Goal: Task Accomplishment & Management: Complete application form

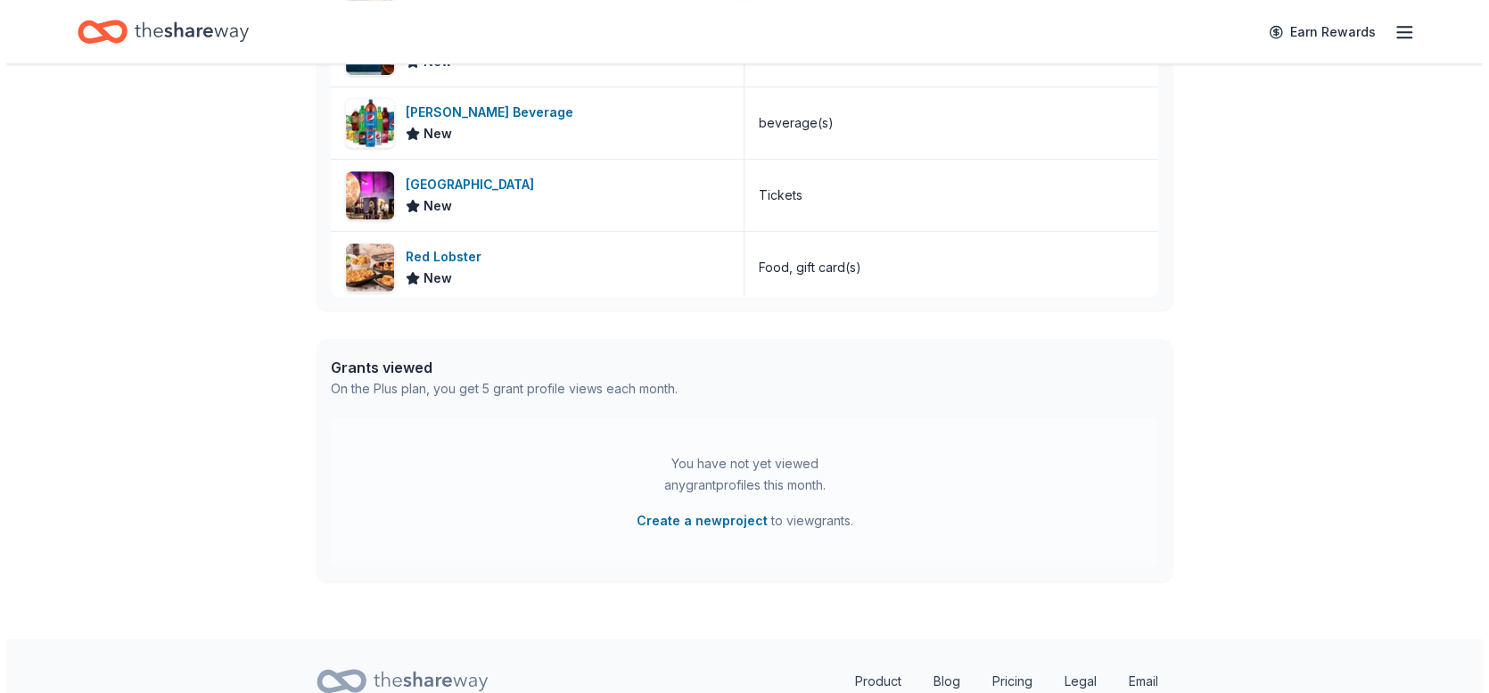
scroll to position [636, 0]
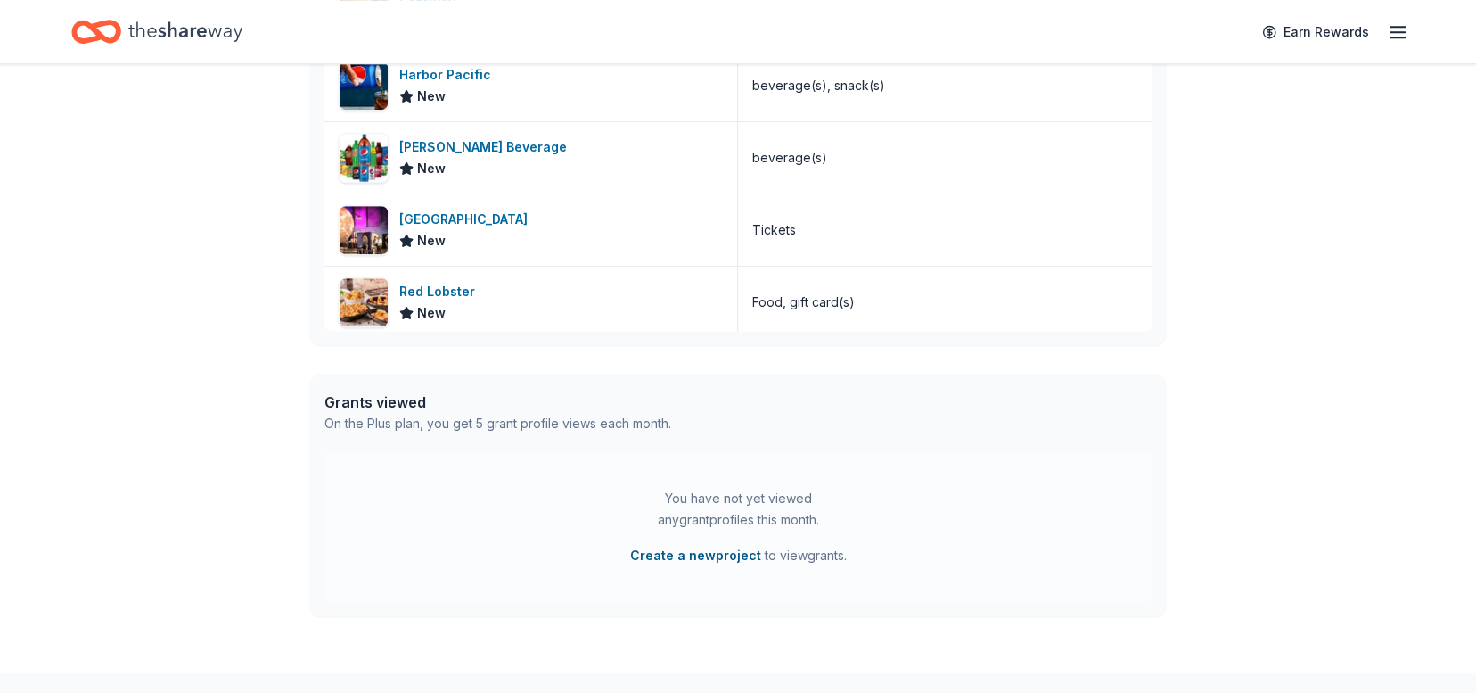
click at [712, 549] on button "Create a new project" at bounding box center [695, 555] width 131 height 21
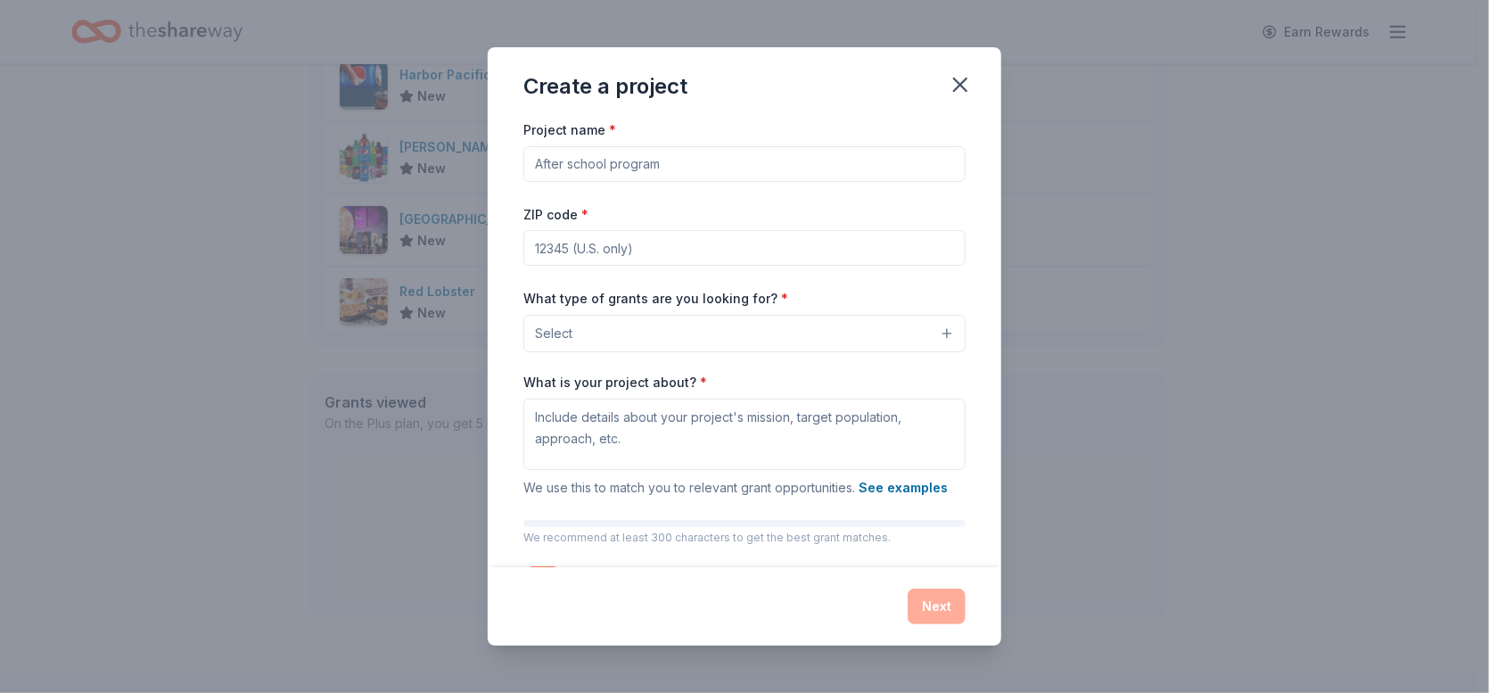
click at [742, 163] on input "Project name *" at bounding box center [744, 164] width 442 height 36
type input "Outreach Feed"
click at [796, 253] on input "ZIP code *" at bounding box center [744, 248] width 442 height 36
type input "98499"
click at [933, 332] on button "Select" at bounding box center [744, 333] width 442 height 37
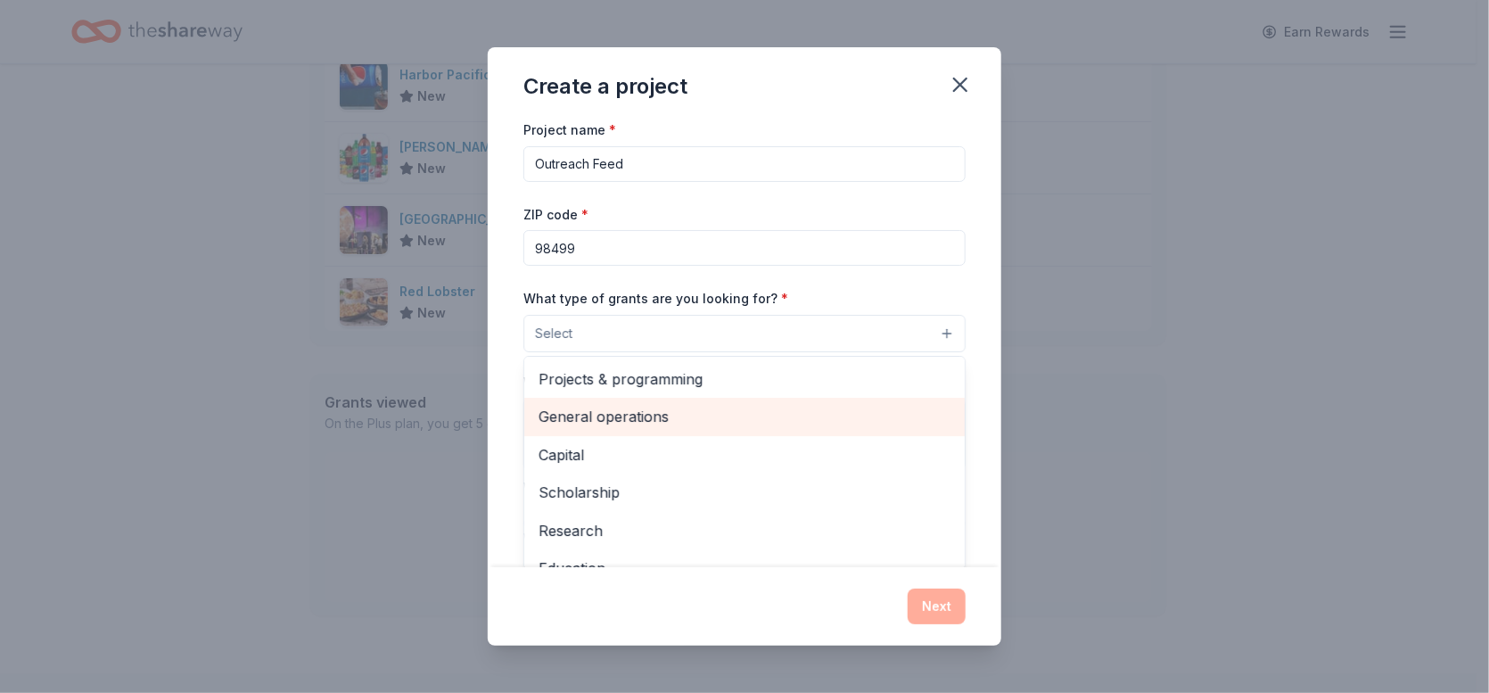
click at [648, 414] on span "General operations" at bounding box center [745, 416] width 412 height 23
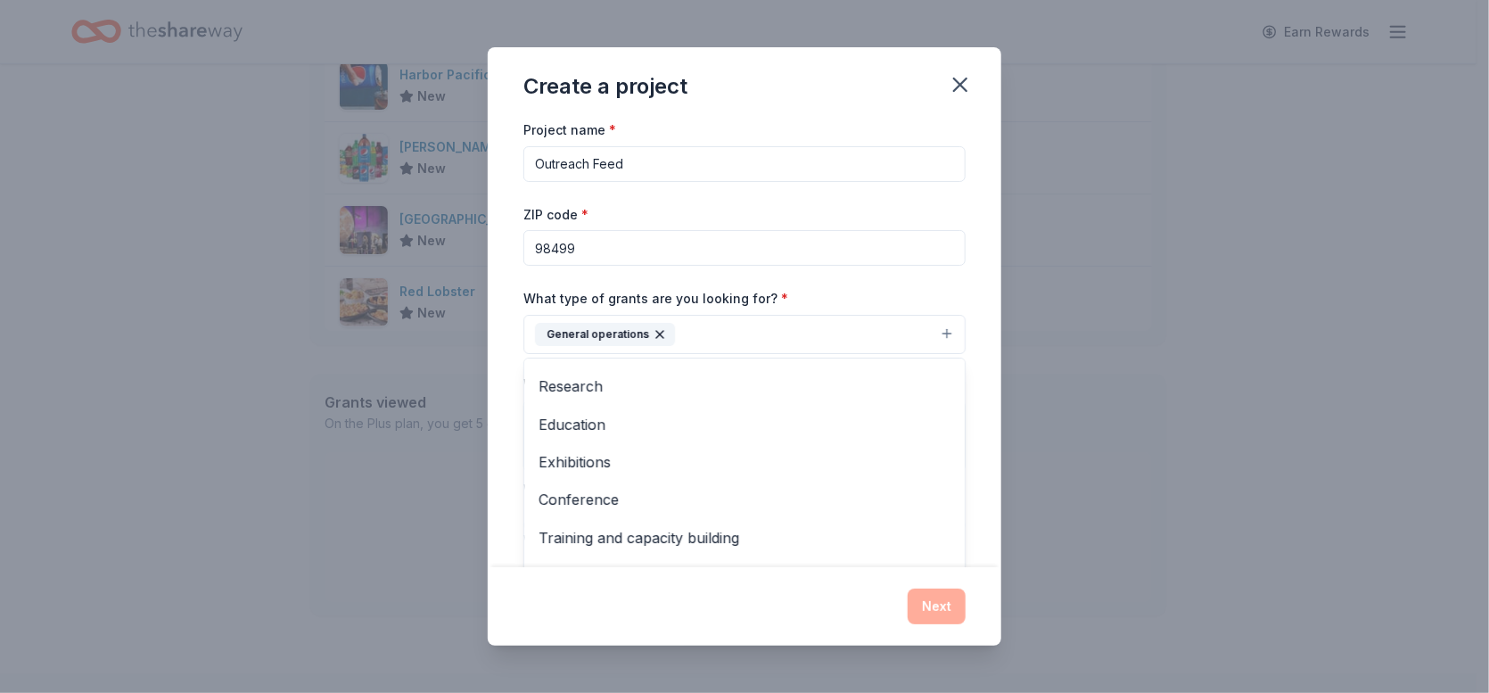
scroll to position [172, 0]
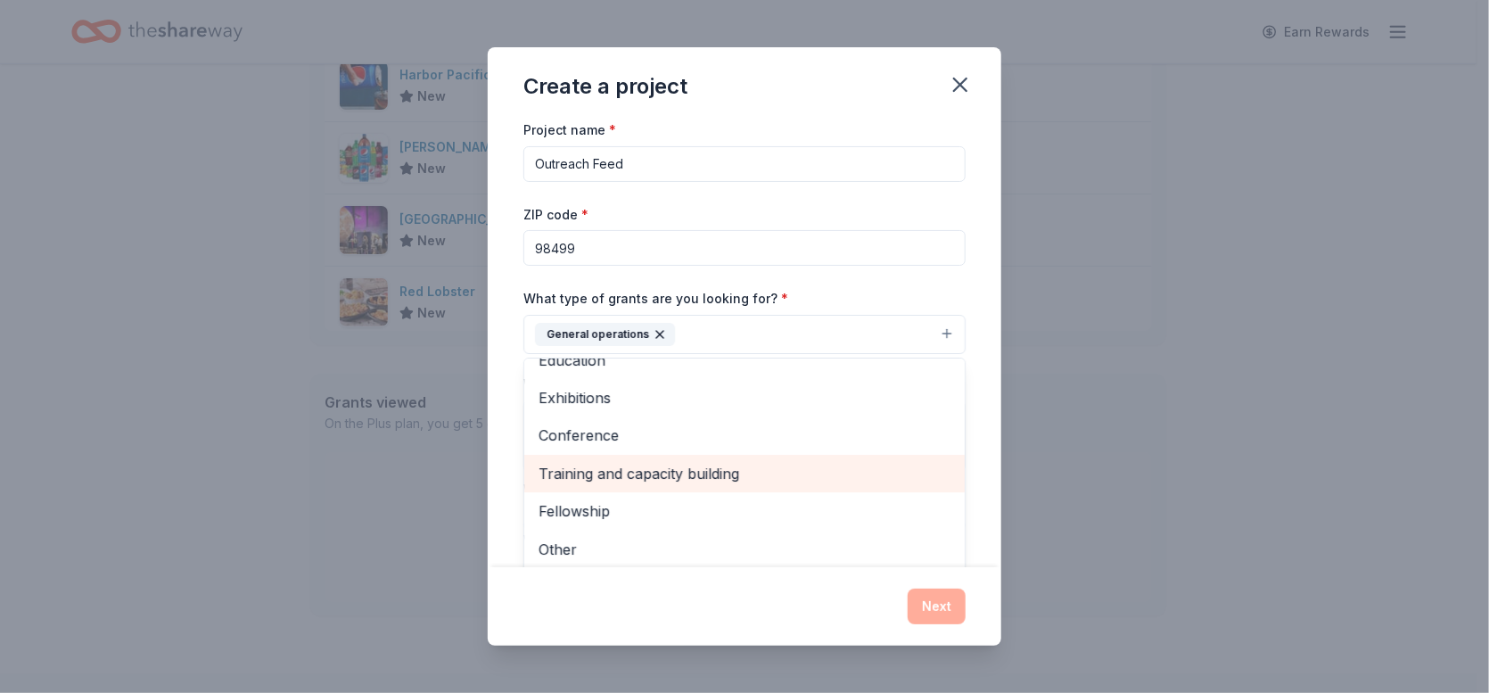
click at [691, 473] on span "Training and capacity building" at bounding box center [745, 473] width 412 height 23
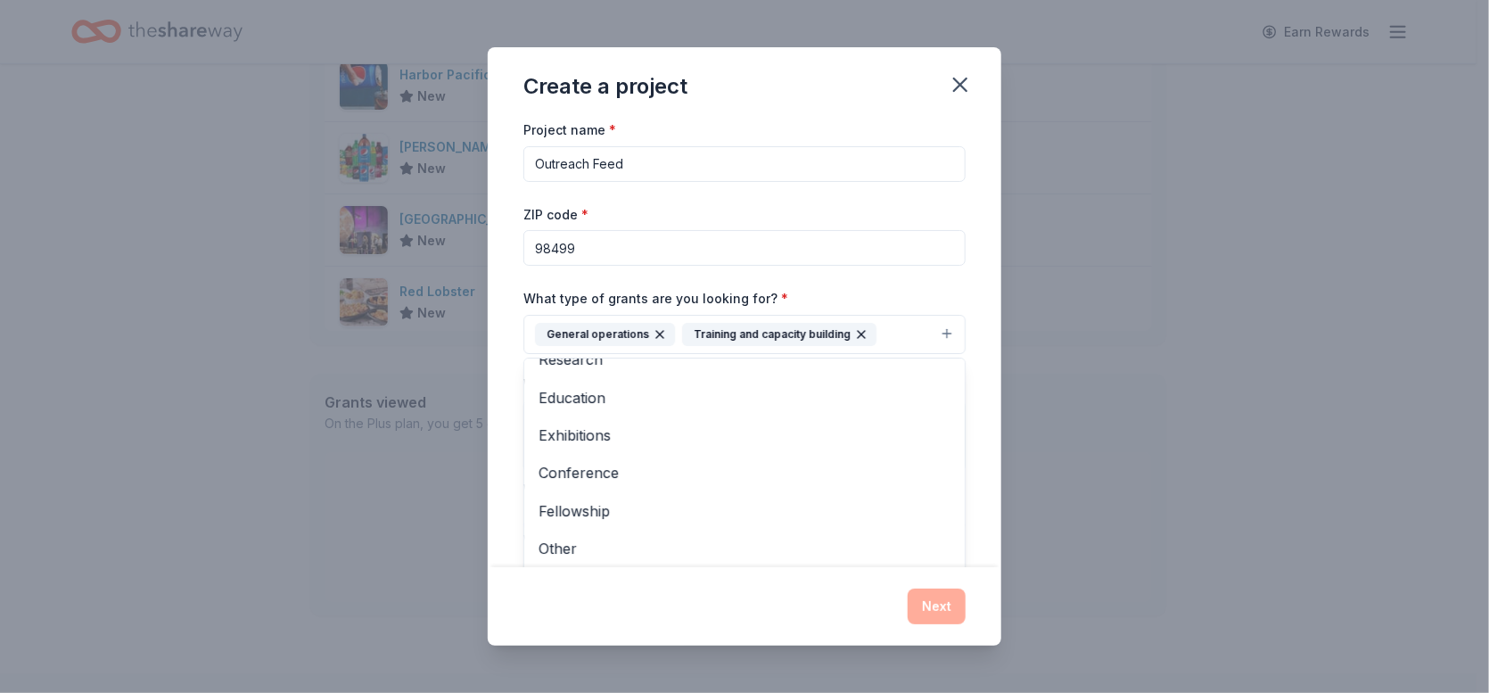
scroll to position [70, 0]
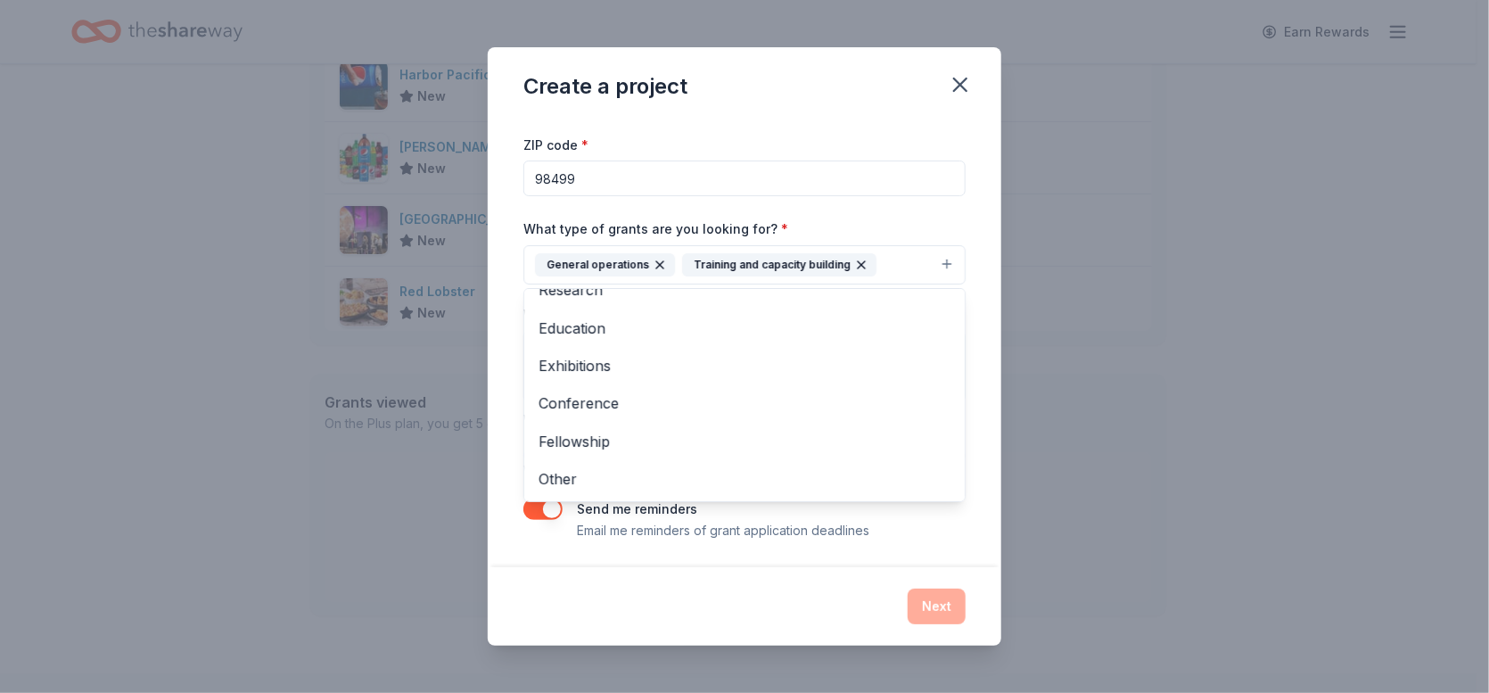
click at [929, 534] on div "Project name * Outreach Feed ZIP code * 98499 What type of grants are you looki…" at bounding box center [744, 294] width 442 height 491
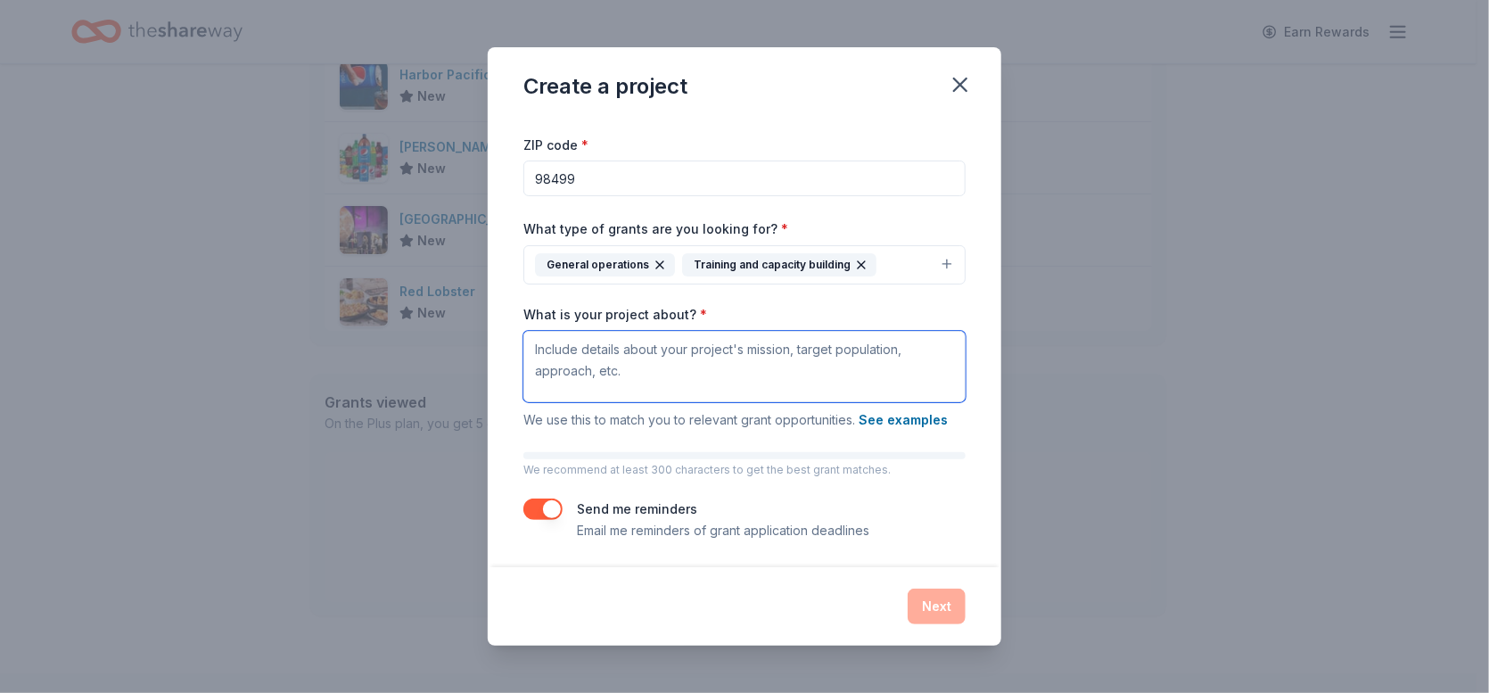
click at [555, 350] on textarea "What is your project about? *" at bounding box center [744, 366] width 442 height 71
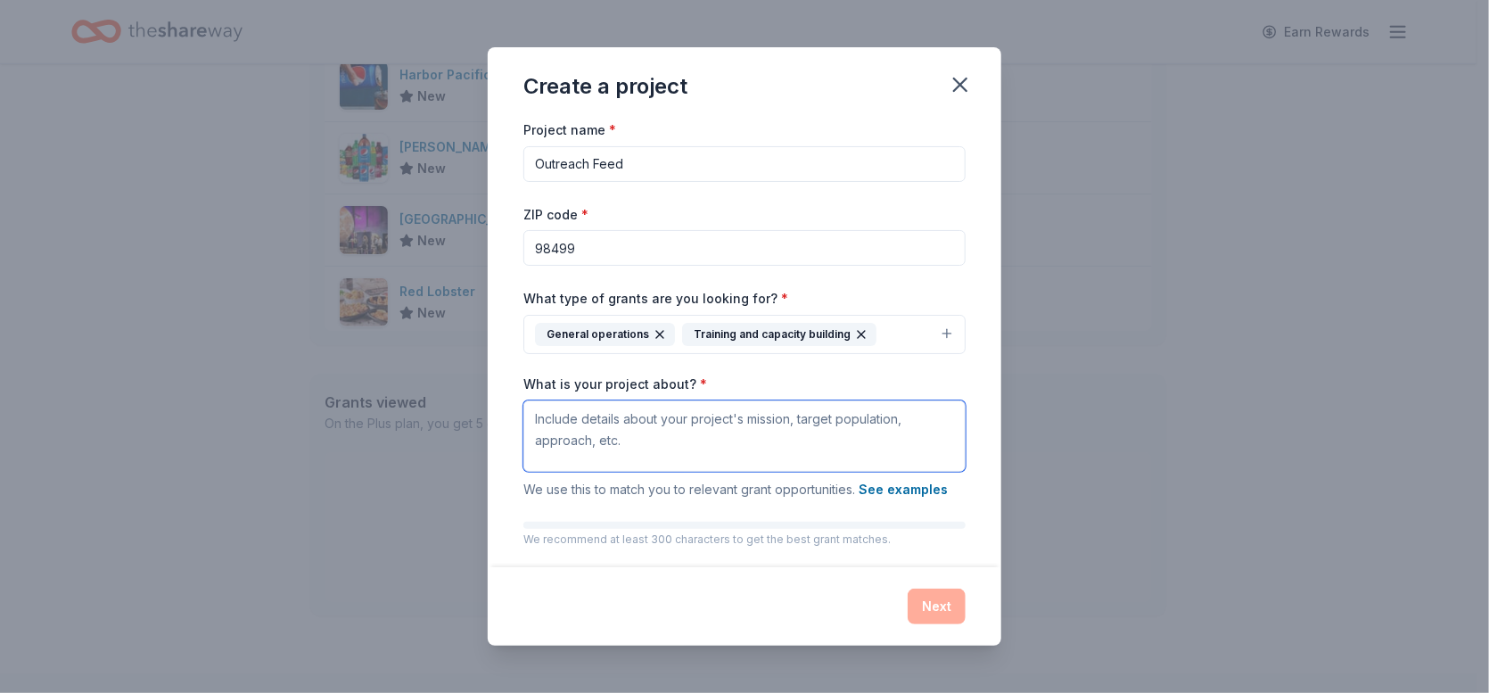
click at [582, 432] on textarea "What is your project about? *" at bounding box center [744, 435] width 442 height 71
type textarea "T"
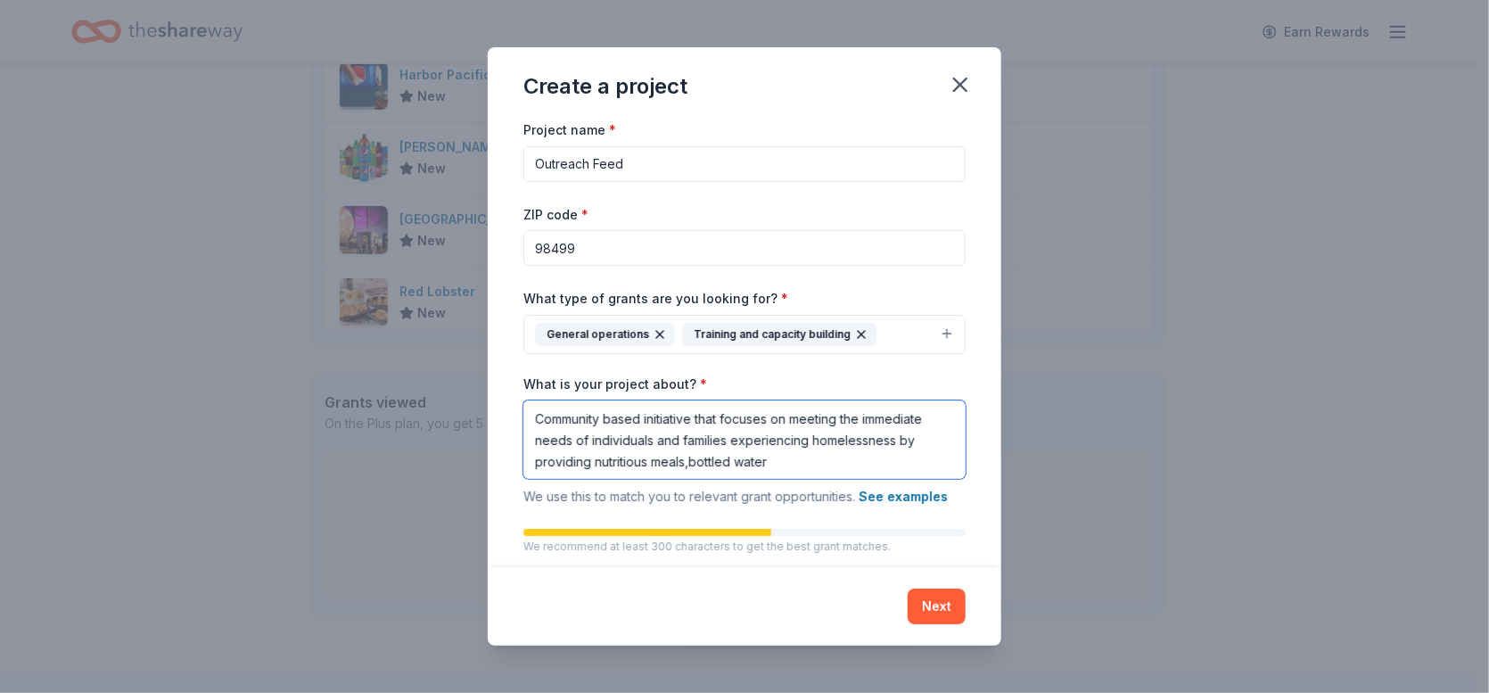
click at [682, 462] on textarea "Community based initiative that focuses on meeting the immediate needs of indiv…" at bounding box center [744, 439] width 442 height 78
click at [695, 461] on textarea "Community based initiative that focuses on meeting the immediate needs of indiv…" at bounding box center [744, 439] width 442 height 78
click at [689, 462] on textarea "Community based initiative that focuses on meeting the immediate needs of indiv…" at bounding box center [744, 439] width 442 height 78
click at [770, 465] on textarea "Community based initiative that focuses on meeting the immediate needs of indiv…" at bounding box center [744, 439] width 442 height 78
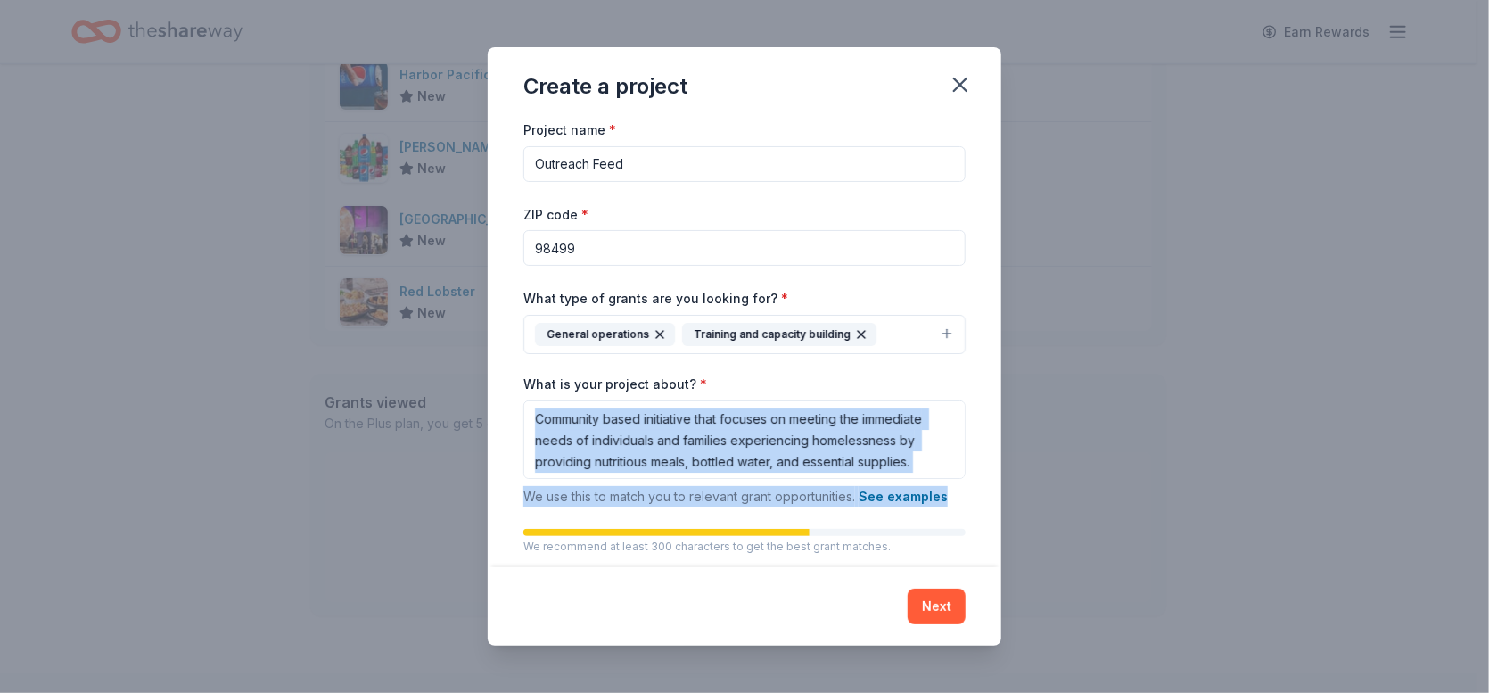
drag, startPoint x: 1006, startPoint y: 397, endPoint x: 1013, endPoint y: 484, distance: 87.7
click at [1013, 484] on div "Create a project Project name * Outreach Feed ZIP code * 98499 What type of gra…" at bounding box center [744, 346] width 1489 height 693
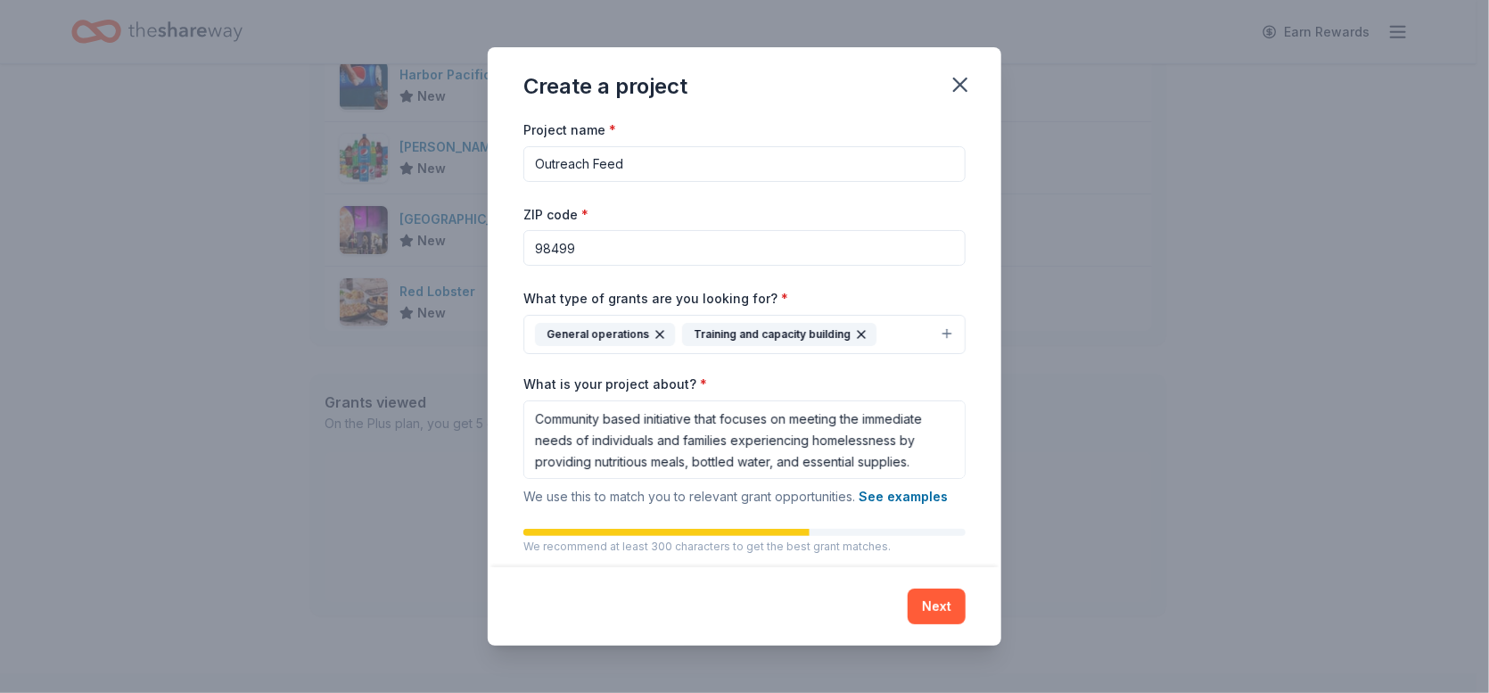
click at [974, 448] on div "Project name * Outreach Feed ZIP code * 98499 What type of grants are you looki…" at bounding box center [745, 343] width 514 height 448
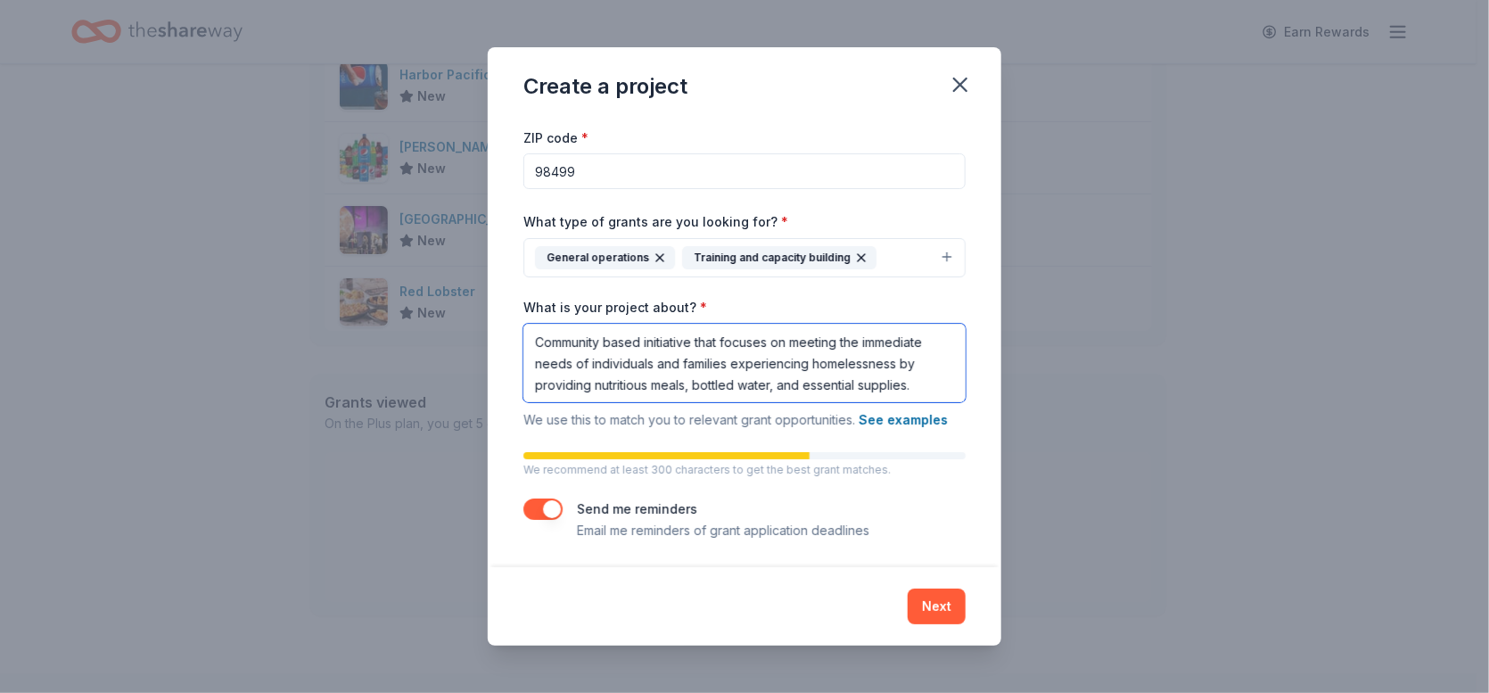
scroll to position [1, 0]
click at [925, 384] on textarea "Community based initiative that focuses on meeting the immediate needs of indiv…" at bounding box center [744, 363] width 442 height 78
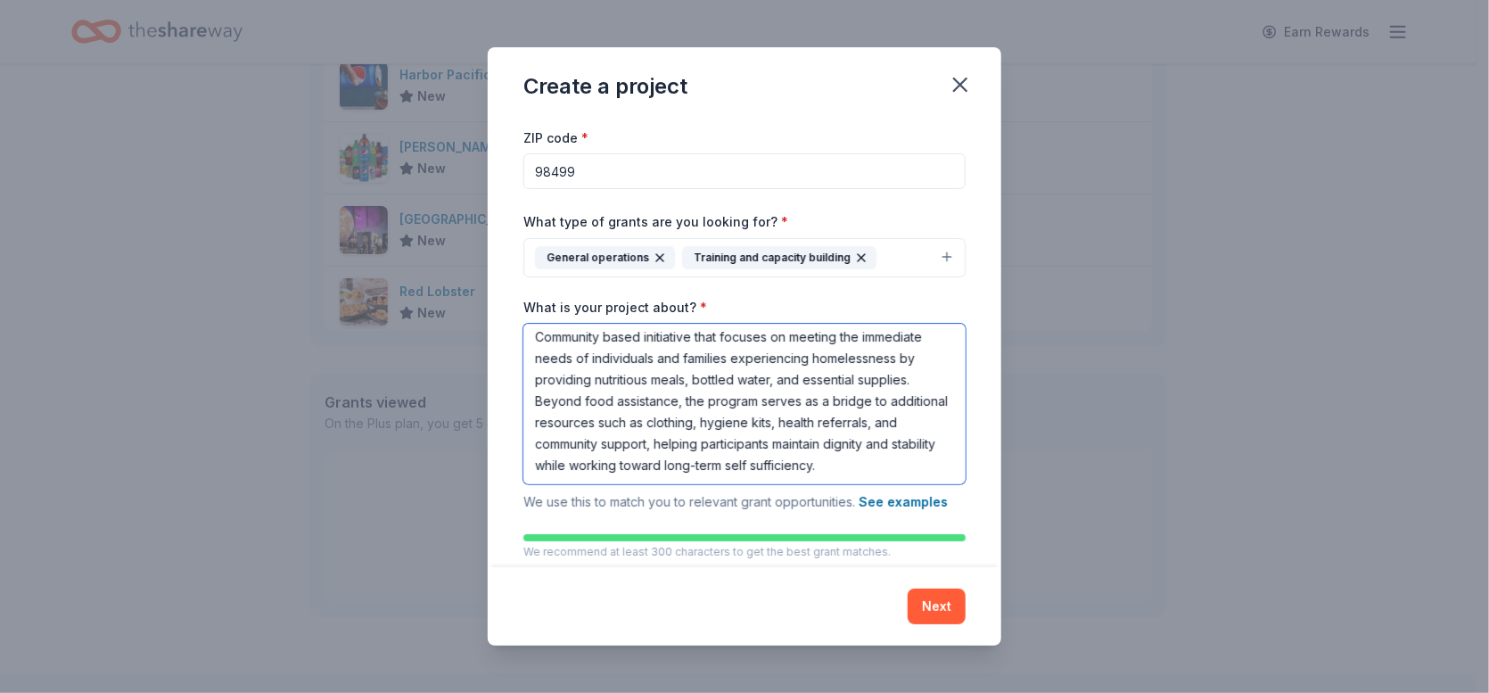
scroll to position [26, 0]
type textarea "Community based initiative that focuses on meeting the immediate needs of indiv…"
click at [942, 605] on button "Next" at bounding box center [937, 606] width 58 height 36
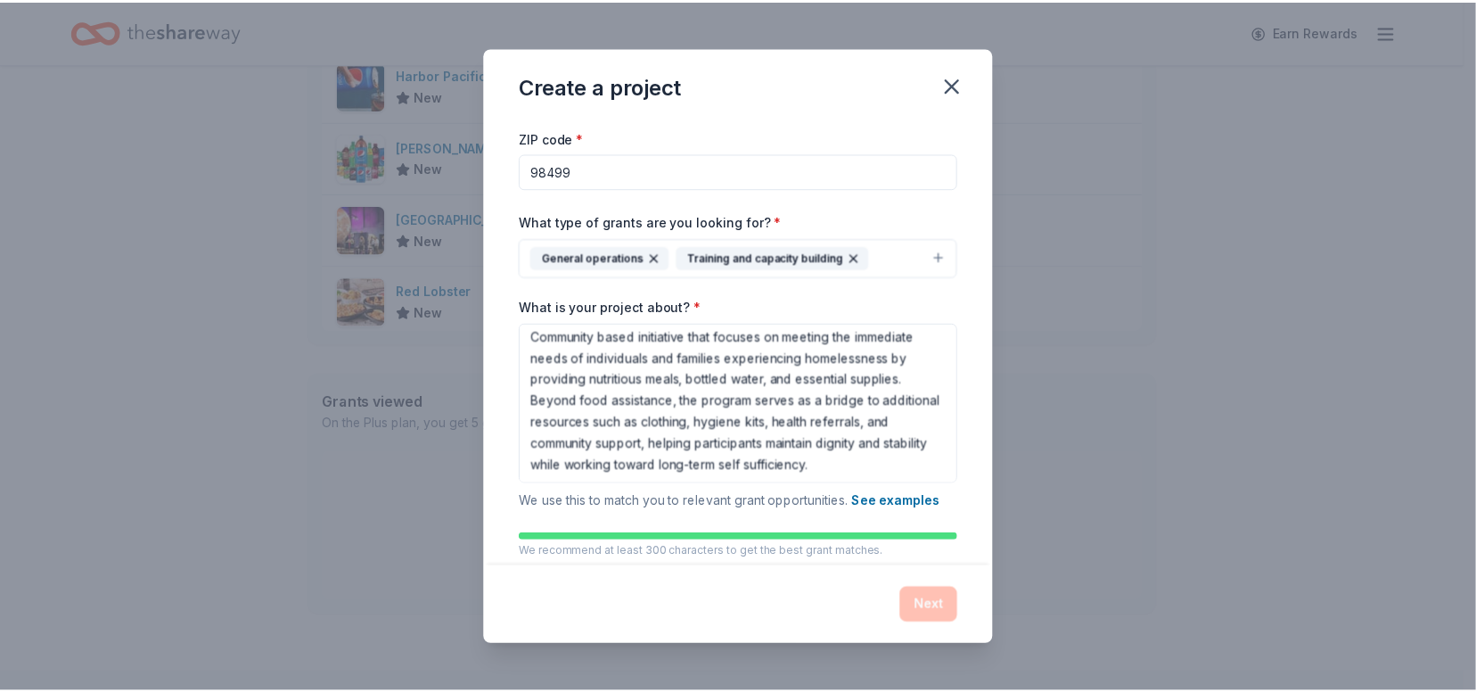
scroll to position [0, 0]
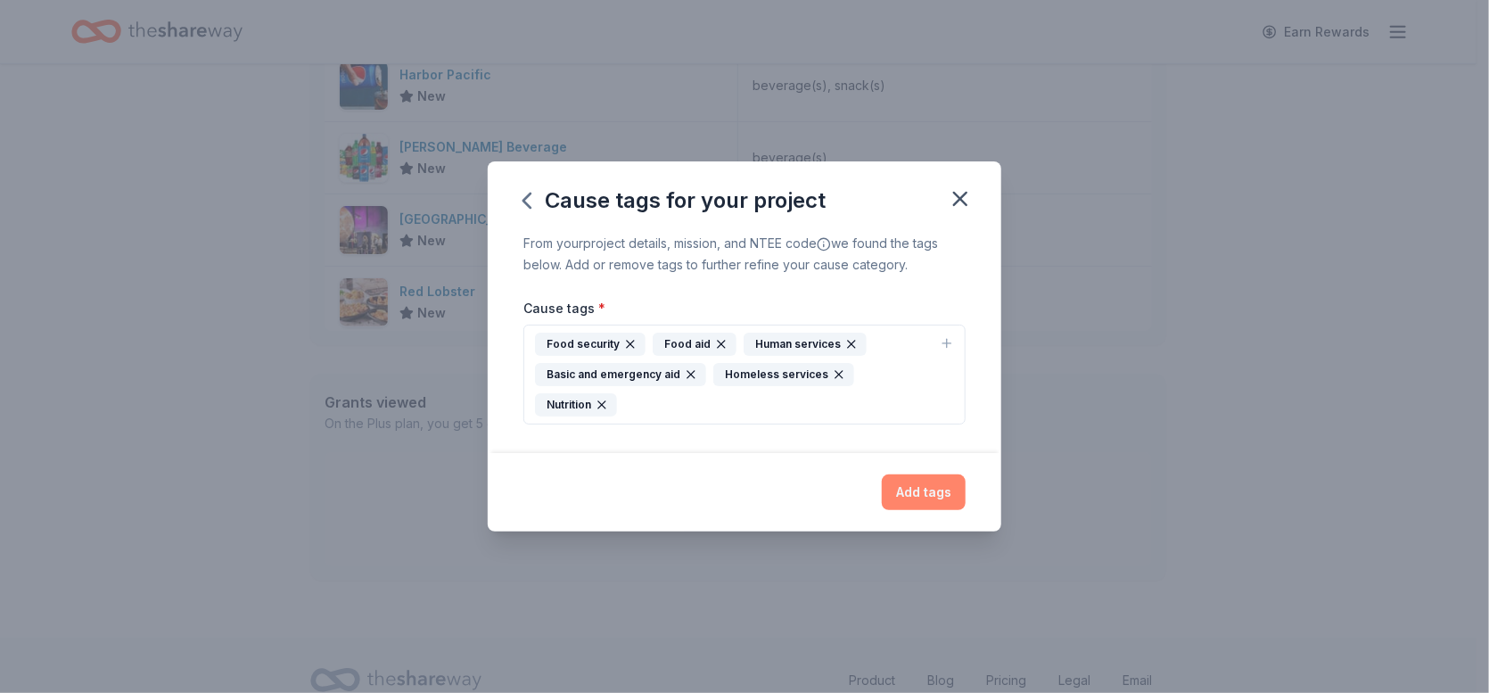
click at [941, 484] on button "Add tags" at bounding box center [924, 492] width 84 height 36
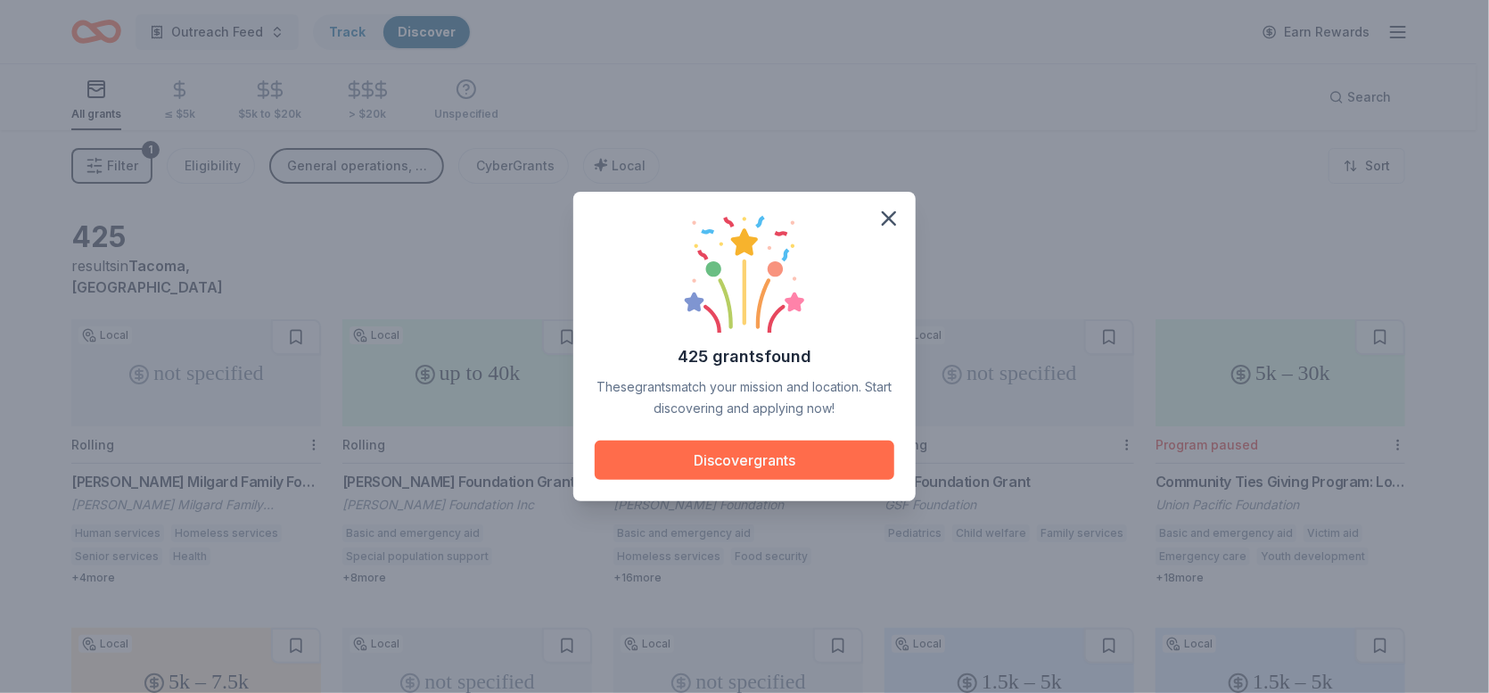
click at [775, 457] on button "Discover grants" at bounding box center [745, 459] width 300 height 39
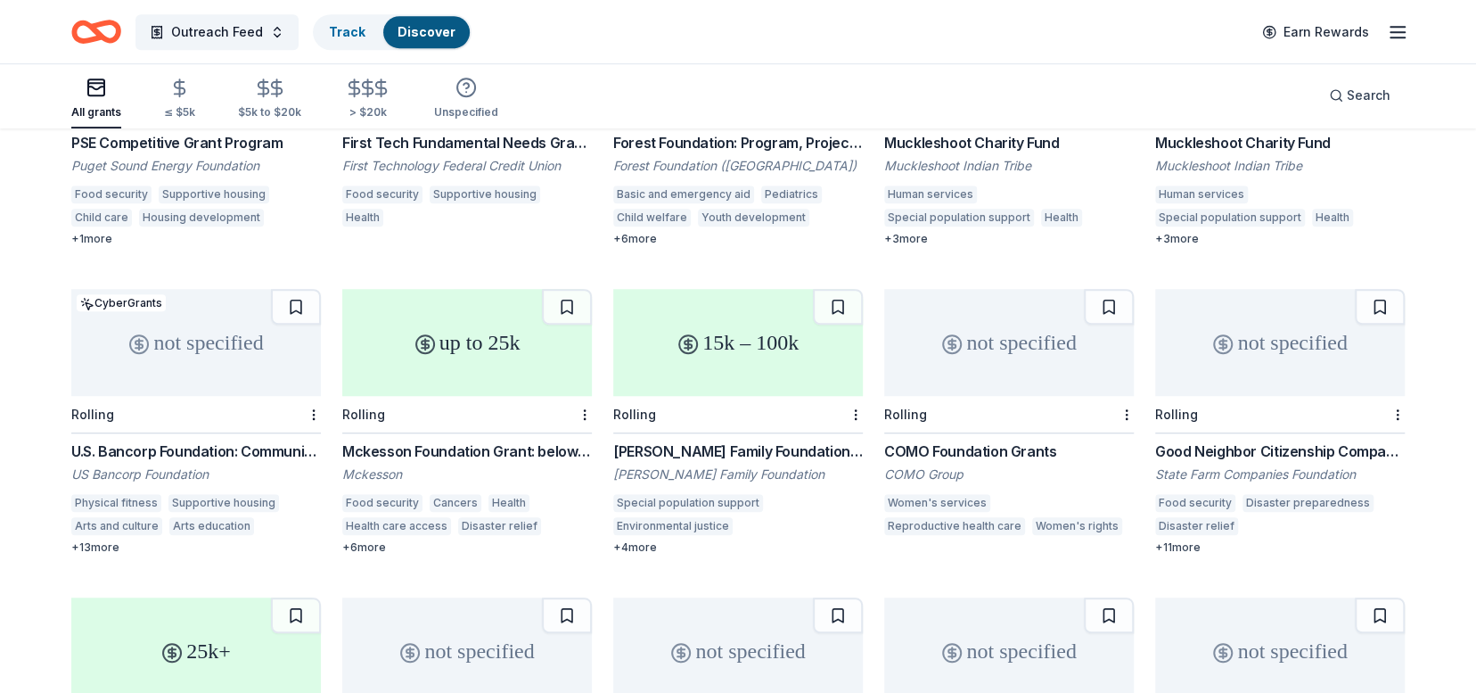
scroll to position [642, 0]
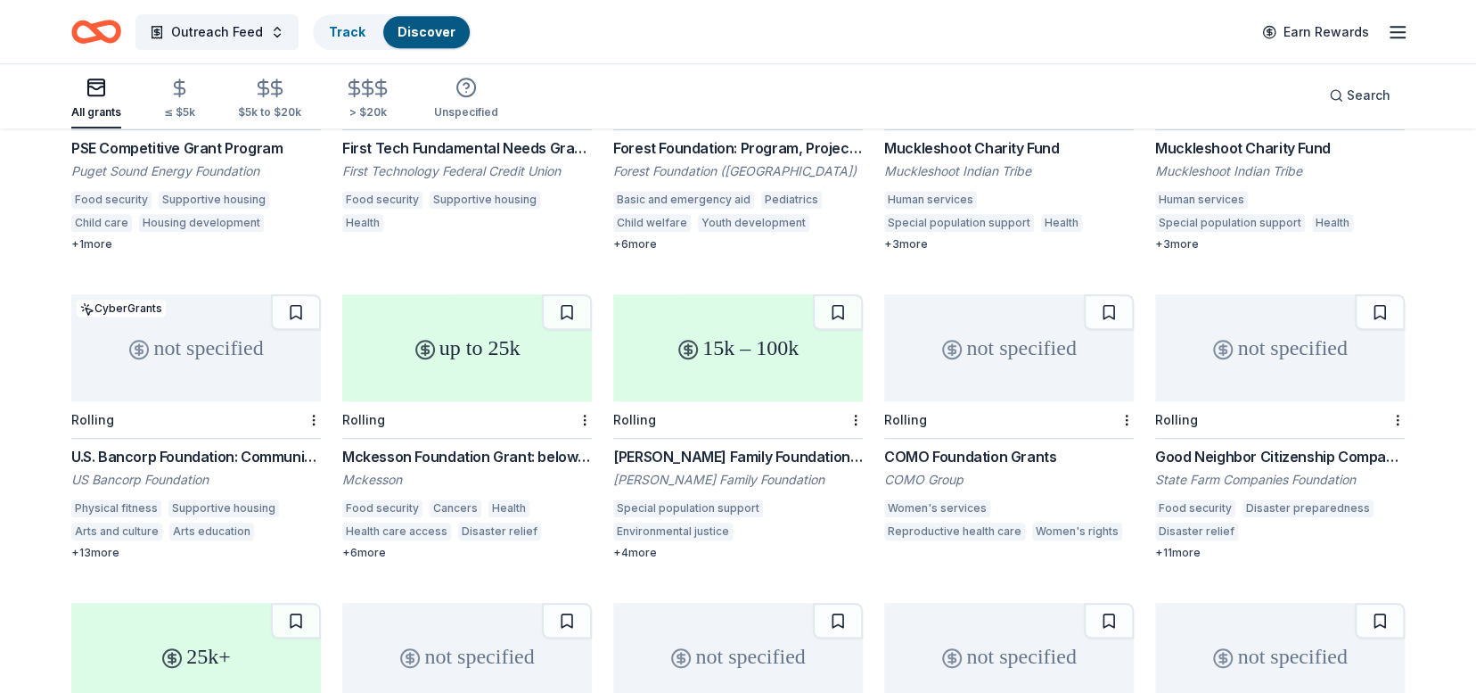
click at [376, 546] on div "+ 6 more" at bounding box center [467, 553] width 250 height 14
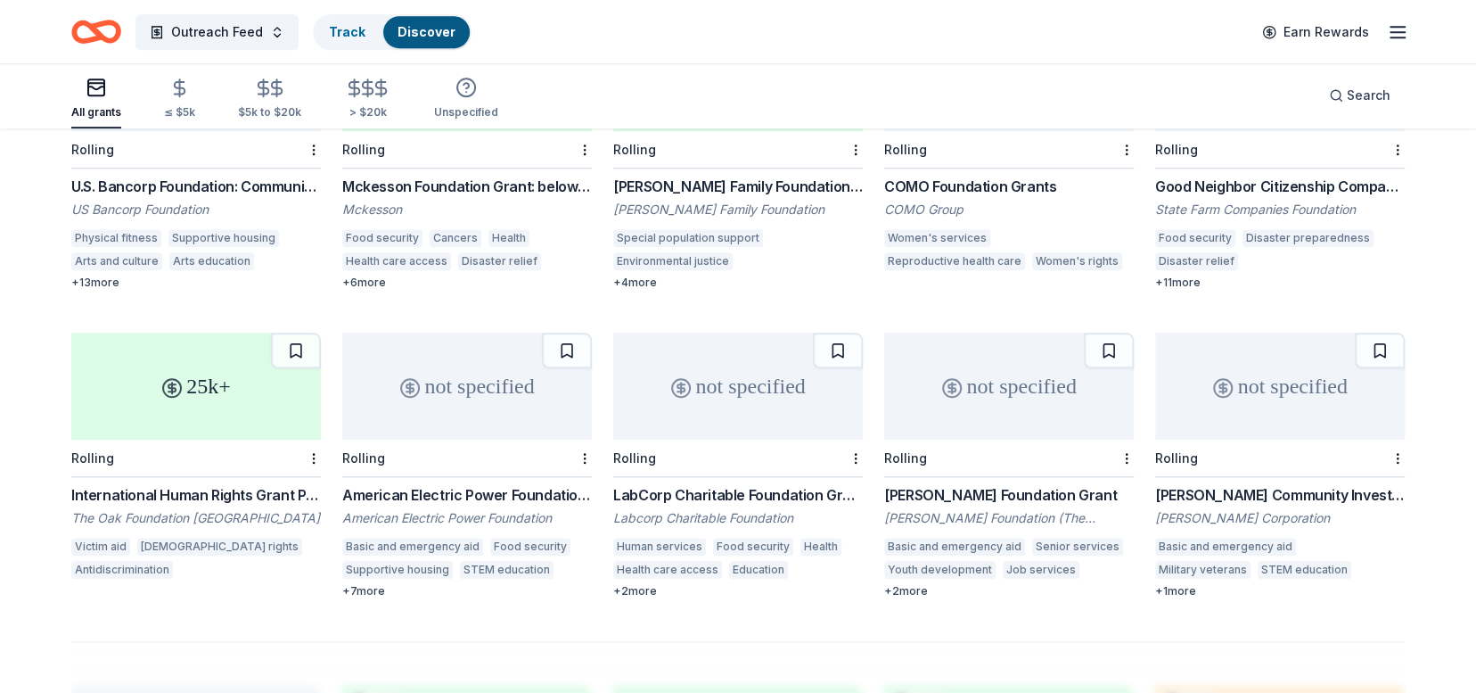
scroll to position [933, 0]
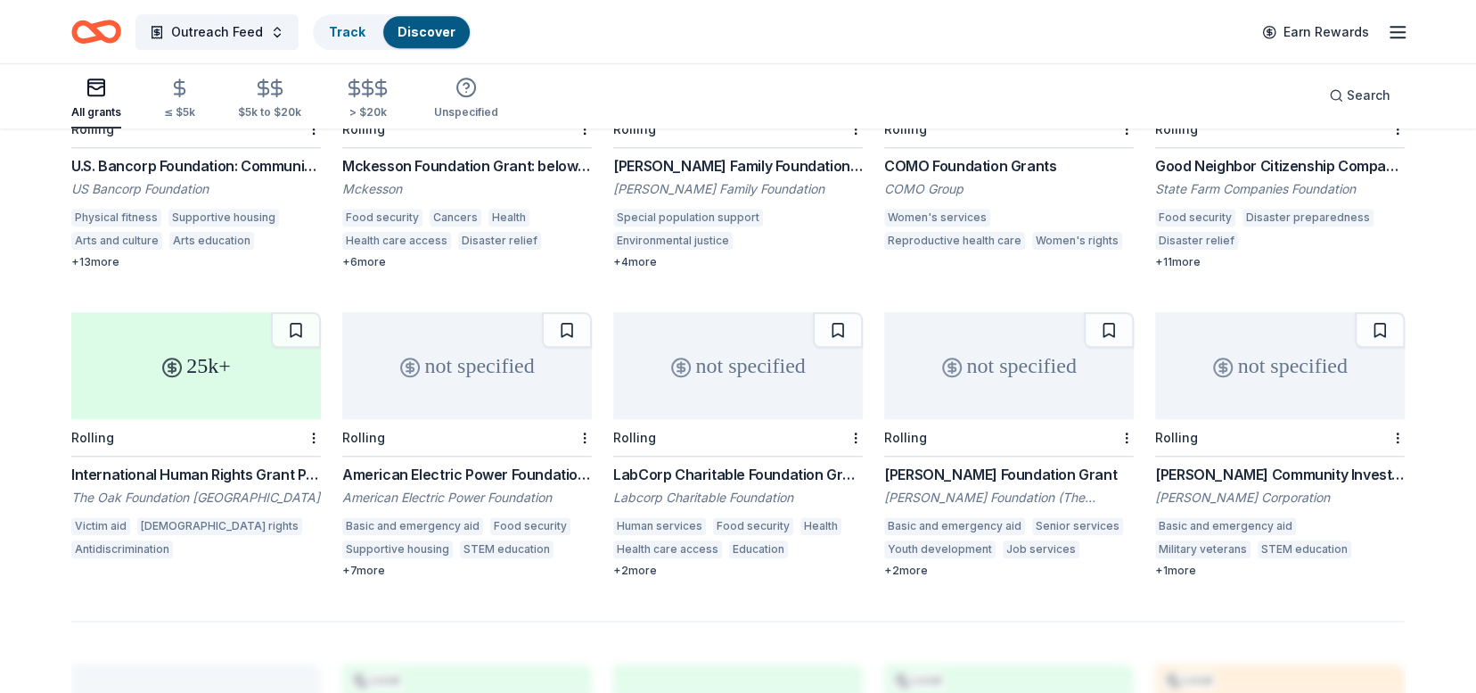
click at [1018, 374] on div "not specified" at bounding box center [1009, 365] width 250 height 107
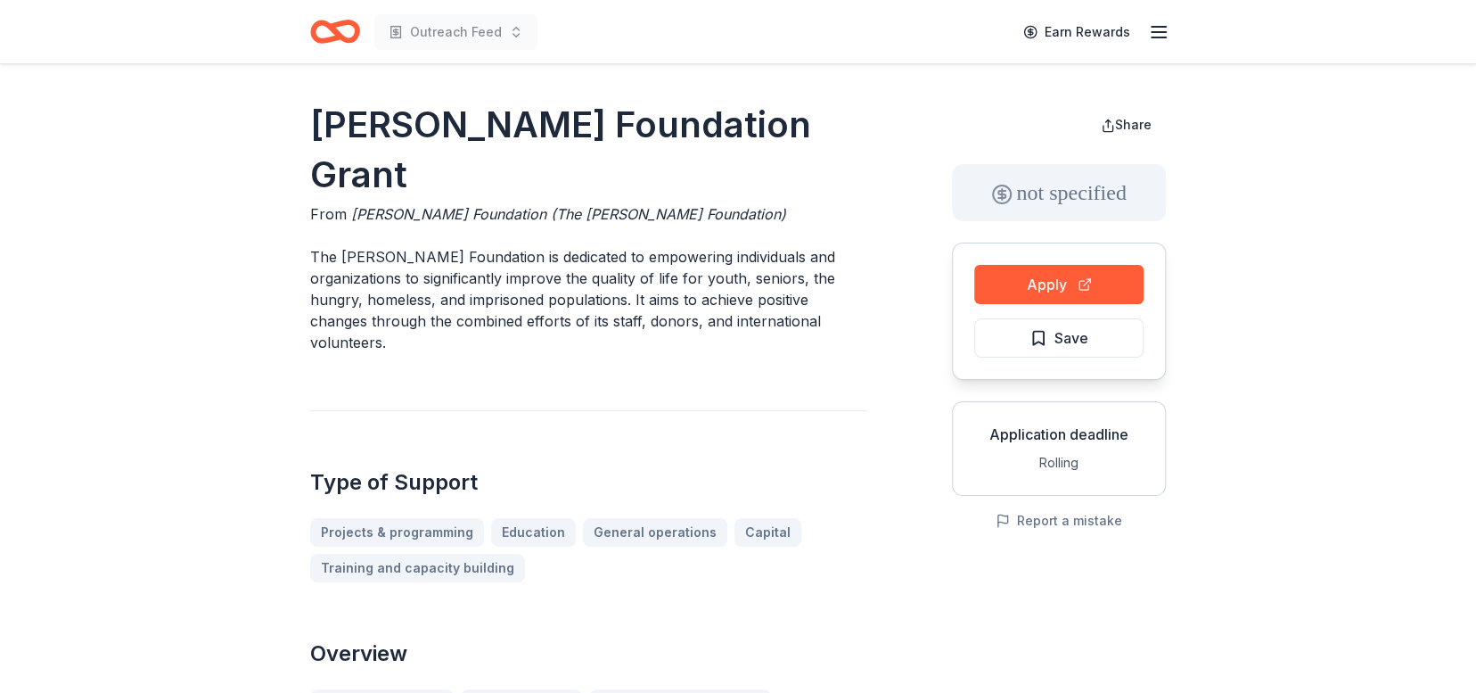
drag, startPoint x: 305, startPoint y: 193, endPoint x: 452, endPoint y: 211, distance: 148.3
drag, startPoint x: 399, startPoint y: 299, endPoint x: 317, endPoint y: 254, distance: 94.1
click at [317, 257] on p "The Tony Robbins Foundation is dedicated to empowering individuals and organiza…" at bounding box center [588, 299] width 556 height 107
drag, startPoint x: 307, startPoint y: 200, endPoint x: 631, endPoint y: 345, distance: 355.6
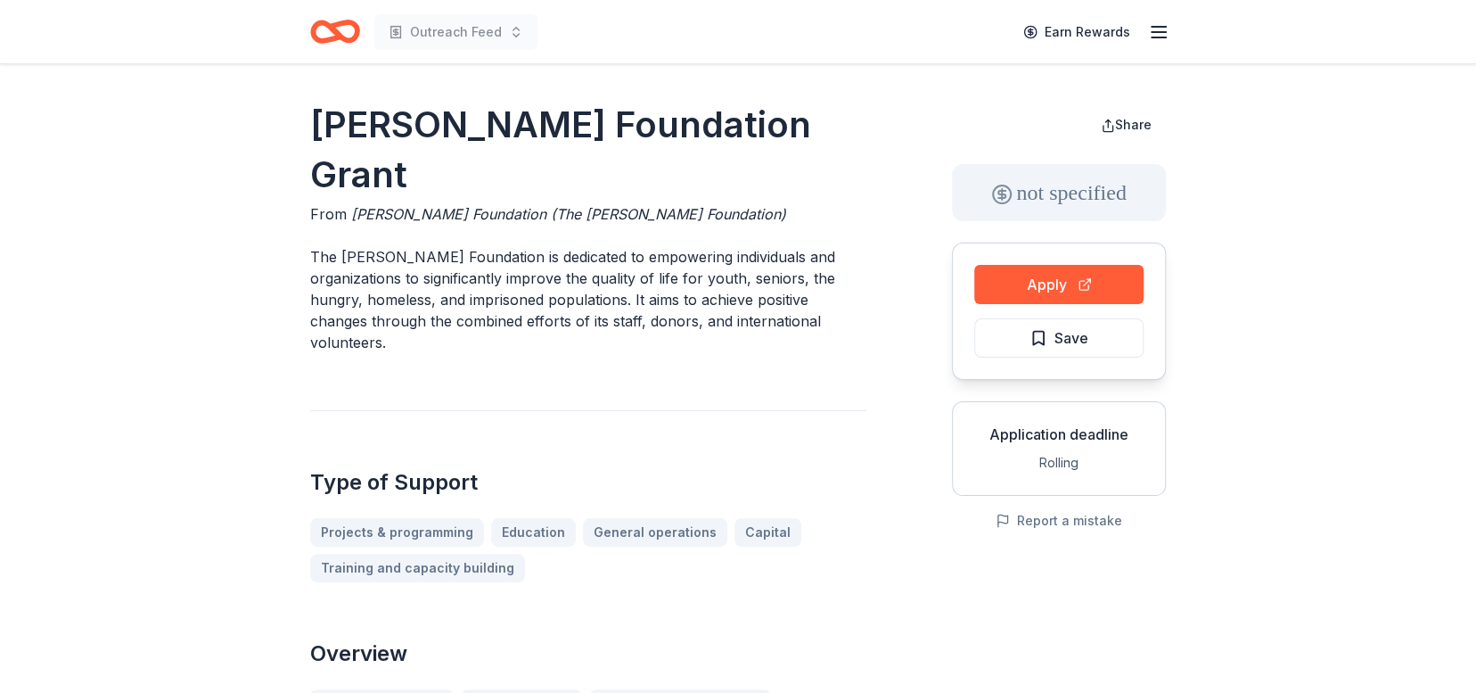
click at [1044, 275] on button "Apply" at bounding box center [1058, 284] width 169 height 39
